Goal: Task Accomplishment & Management: Complete application form

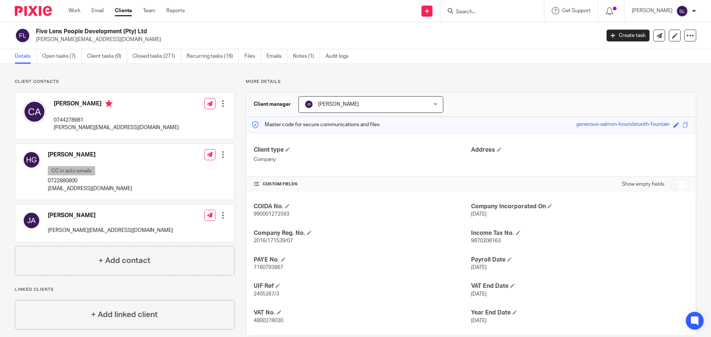
click at [454, 17] on div at bounding box center [492, 11] width 104 height 22
click at [458, 13] on input "Search" at bounding box center [488, 12] width 67 height 7
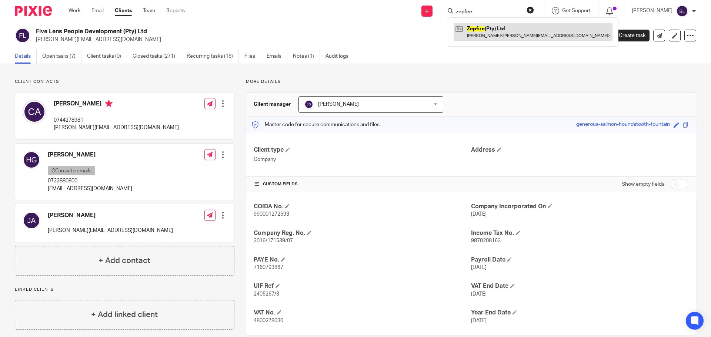
type input "zepfire"
click at [486, 29] on link at bounding box center [532, 31] width 159 height 17
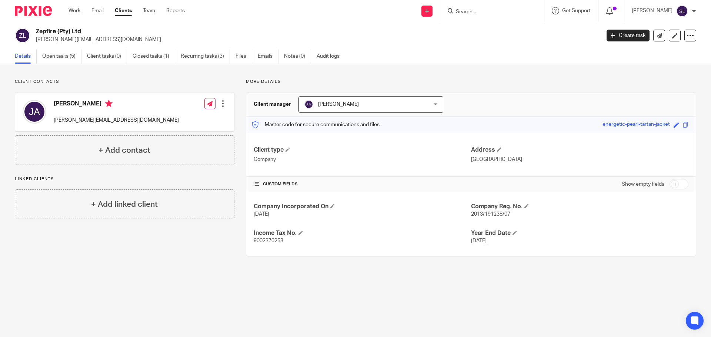
click at [466, 6] on form at bounding box center [494, 10] width 79 height 9
click at [466, 11] on input "Search" at bounding box center [488, 12] width 67 height 7
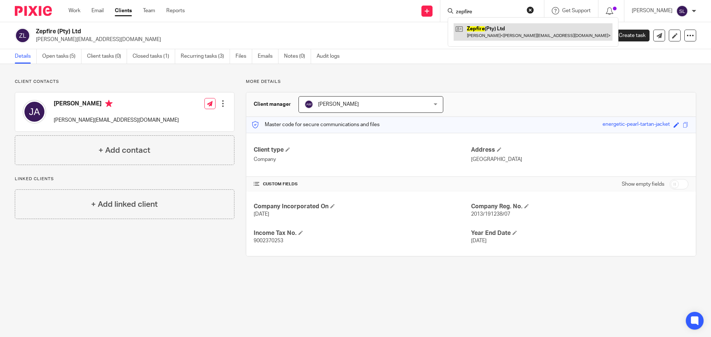
type input "zepfire"
click at [505, 31] on link at bounding box center [532, 31] width 159 height 17
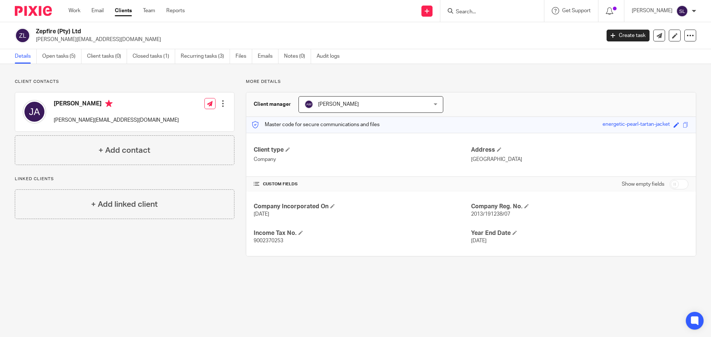
drag, startPoint x: 36, startPoint y: 30, endPoint x: 81, endPoint y: 32, distance: 44.8
click at [81, 32] on h2 "Zepfire (Pty) Ltd" at bounding box center [259, 32] width 447 height 8
copy h2 "Zepfire (Pty) Ltd"
click at [84, 120] on p "justinjashley@icloud.com" at bounding box center [116, 120] width 125 height 7
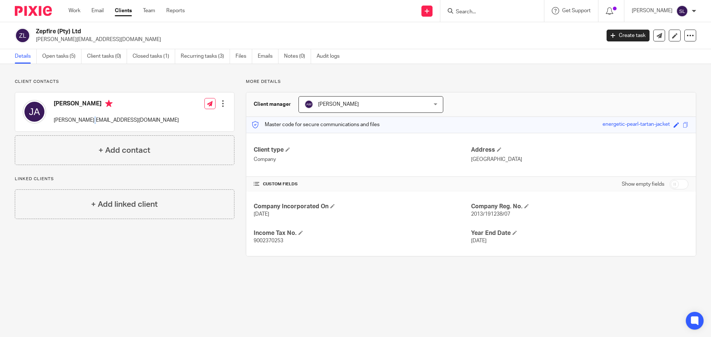
click at [84, 120] on p "justinjashley@icloud.com" at bounding box center [116, 120] width 125 height 7
copy div "justinjashley@icloud.com"
click at [464, 9] on input "Search" at bounding box center [488, 12] width 67 height 7
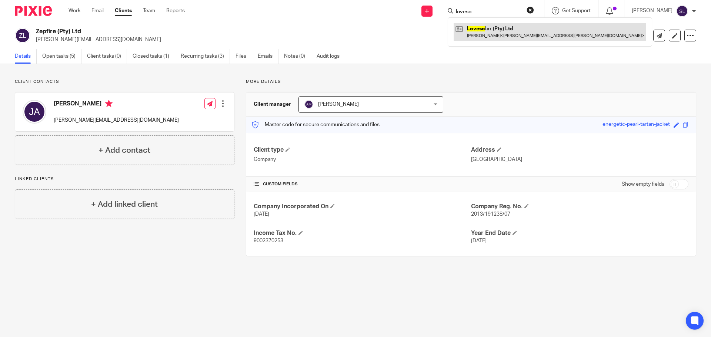
type input "loveso"
click at [486, 31] on link at bounding box center [549, 31] width 192 height 17
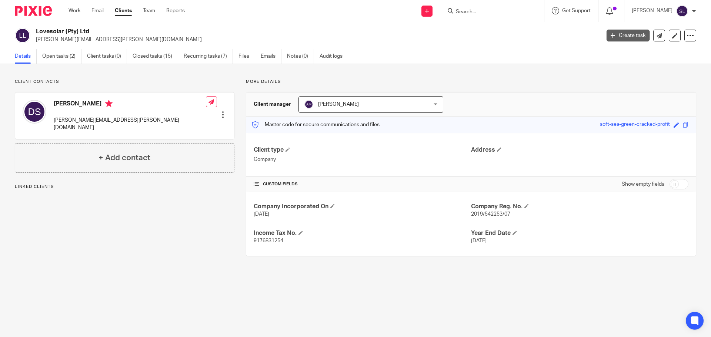
click at [609, 31] on link "Create task" at bounding box center [627, 36] width 43 height 12
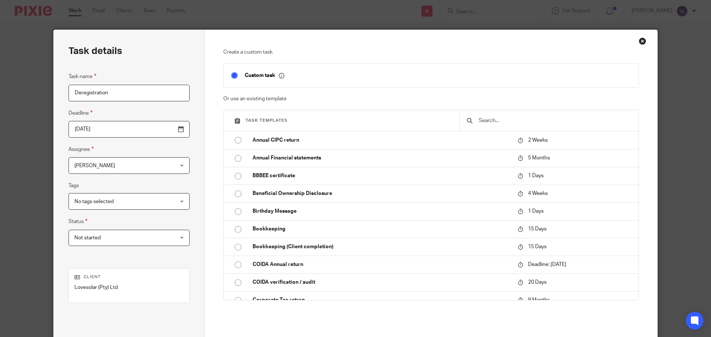
type input "Deregistration"
click at [165, 130] on input "2025-08-21" at bounding box center [128, 129] width 121 height 17
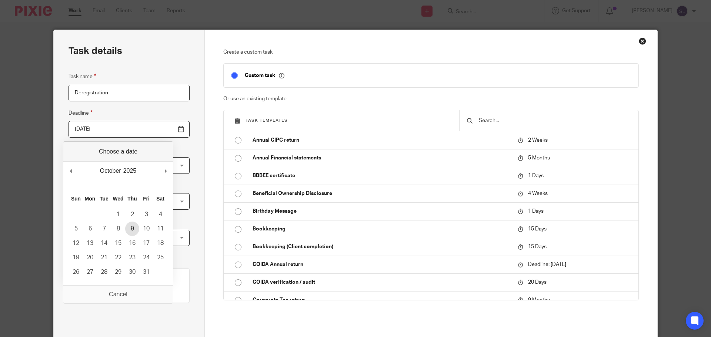
type input "2025-10-09"
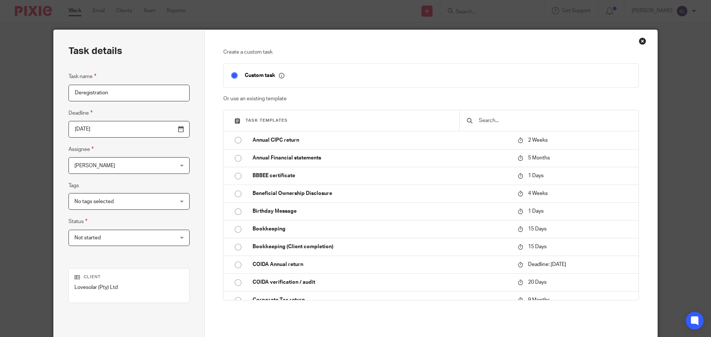
click at [120, 200] on span "No tags selected" at bounding box center [120, 202] width 92 height 16
click at [117, 229] on li "Waiting for client" at bounding box center [118, 232] width 105 height 15
checkbox input "true"
click at [113, 253] on div "Task name Deregistration Deadline 2025-10-09 Assignee Samantha Lennert Samantha…" at bounding box center [128, 162] width 121 height 181
click at [111, 239] on span "Not started" at bounding box center [120, 238] width 92 height 16
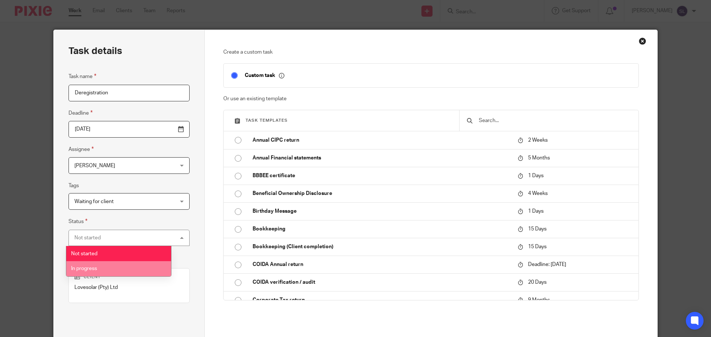
click at [111, 262] on li "In progress" at bounding box center [118, 268] width 105 height 15
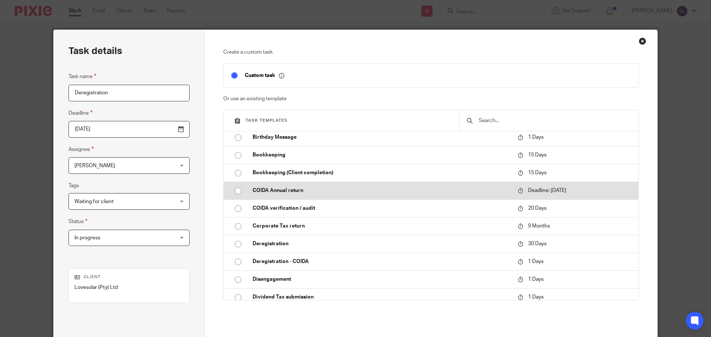
scroll to position [111, 0]
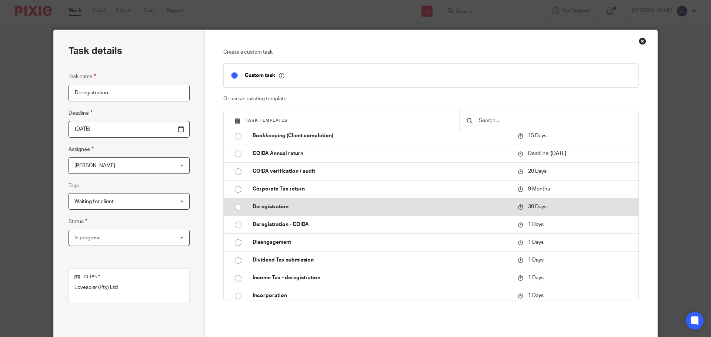
click at [291, 212] on td "Deregistration" at bounding box center [379, 207] width 269 height 18
type input "2025-09-20"
checkbox input "false"
radio input "true"
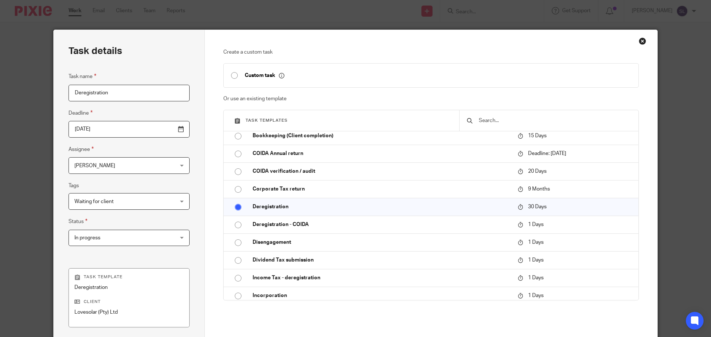
scroll to position [100, 0]
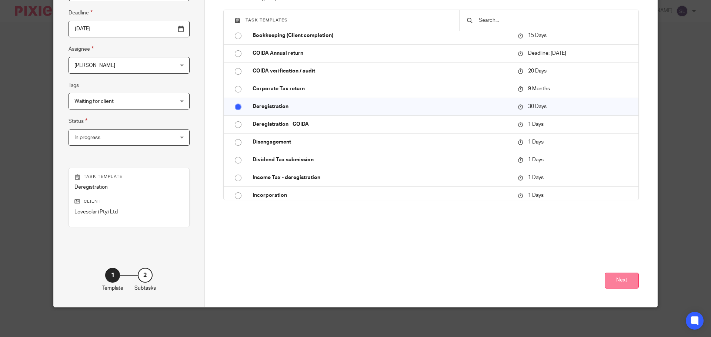
click at [610, 279] on button "Next" at bounding box center [621, 281] width 34 height 16
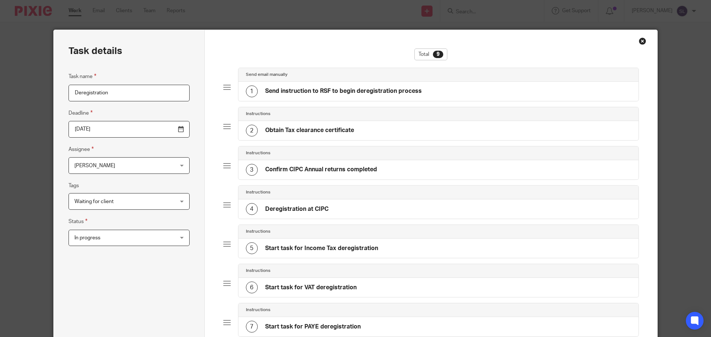
scroll to position [196, 0]
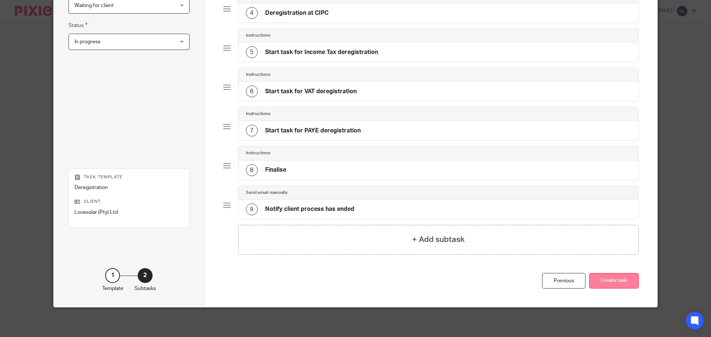
click at [600, 283] on button "Create task" at bounding box center [614, 281] width 50 height 16
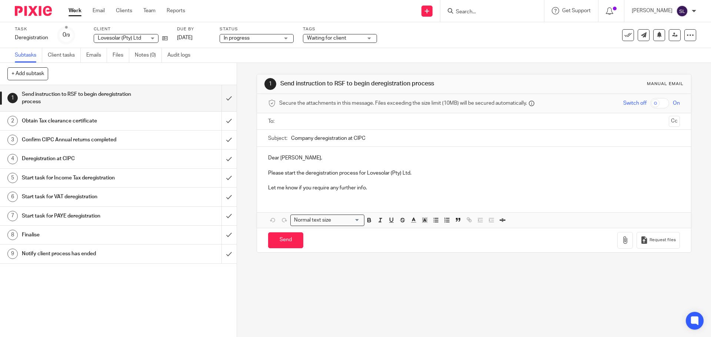
drag, startPoint x: 289, startPoint y: 137, endPoint x: 368, endPoint y: 136, distance: 78.5
click at [368, 136] on input "Company deregistration at CIPC" at bounding box center [485, 138] width 388 height 17
click at [162, 39] on icon at bounding box center [165, 39] width 6 height 6
drag, startPoint x: 267, startPoint y: 171, endPoint x: 365, endPoint y: 188, distance: 99.5
click at [365, 188] on div "Dear Sabrina, Please start the deregistration process for Lovesolar (Pty) Ltd. …" at bounding box center [473, 172] width 433 height 50
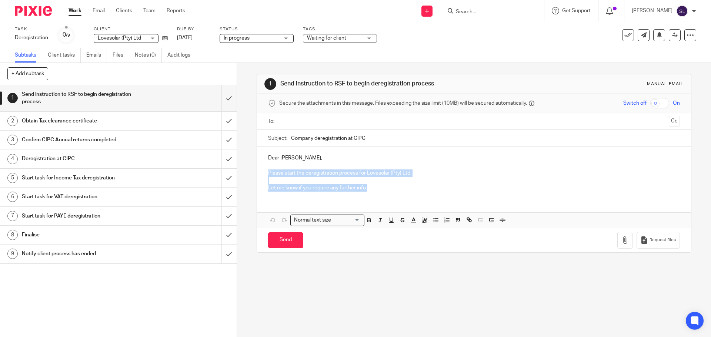
copy div "Please start the deregistration process for Lovesolar (Pty) Ltd. Let me know if…"
click at [222, 102] on input "submit" at bounding box center [118, 98] width 236 height 26
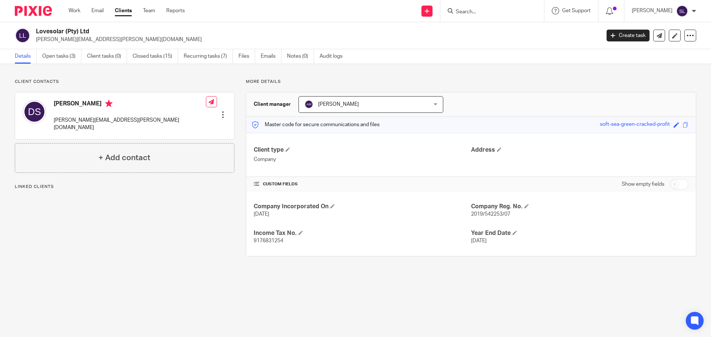
drag, startPoint x: 37, startPoint y: 30, endPoint x: 95, endPoint y: 34, distance: 57.9
click at [95, 34] on h2 "Lovesolar (Pty) Ltd" at bounding box center [259, 32] width 447 height 8
copy h2 "Lovesolar (Pty) Ltd"
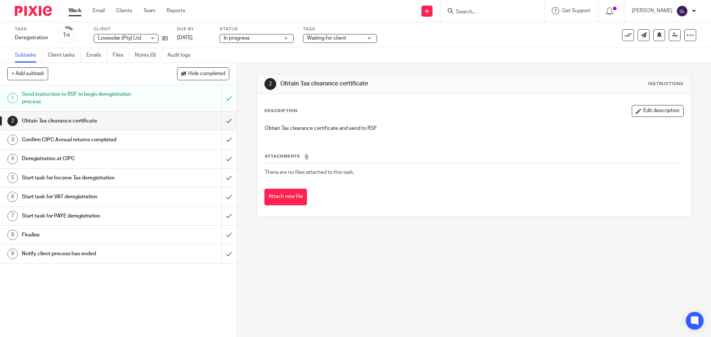
click at [464, 10] on input "Search" at bounding box center [488, 12] width 67 height 7
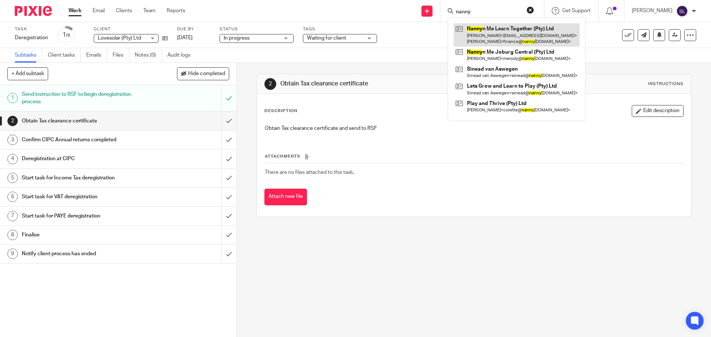
type input "nanny"
click at [481, 35] on link at bounding box center [516, 34] width 126 height 23
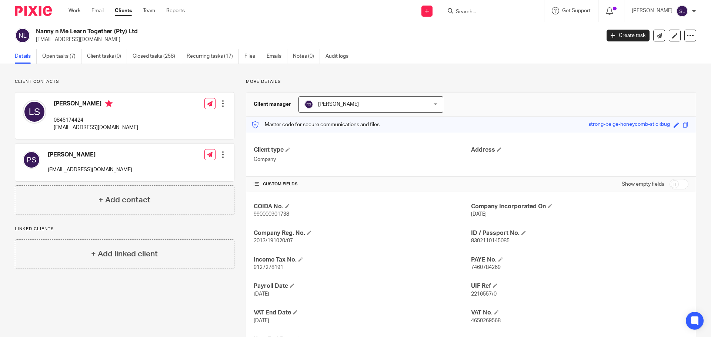
drag, startPoint x: 37, startPoint y: 30, endPoint x: 142, endPoint y: 32, distance: 105.5
click at [142, 32] on h2 "Nanny n Me Learn Together (Pty) Ltd" at bounding box center [259, 32] width 447 height 8
copy h2 "Nanny n Me Learn Together (Pty) Ltd"
click at [68, 128] on p "[EMAIL_ADDRESS][DOMAIN_NAME]" at bounding box center [96, 127] width 84 height 7
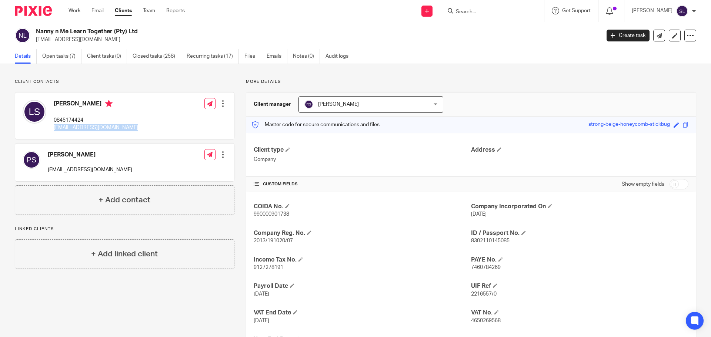
click at [68, 128] on p "[EMAIL_ADDRESS][DOMAIN_NAME]" at bounding box center [96, 127] width 84 height 7
copy div "[EMAIL_ADDRESS][DOMAIN_NAME]"
click at [460, 13] on input "Search" at bounding box center [488, 12] width 67 height 7
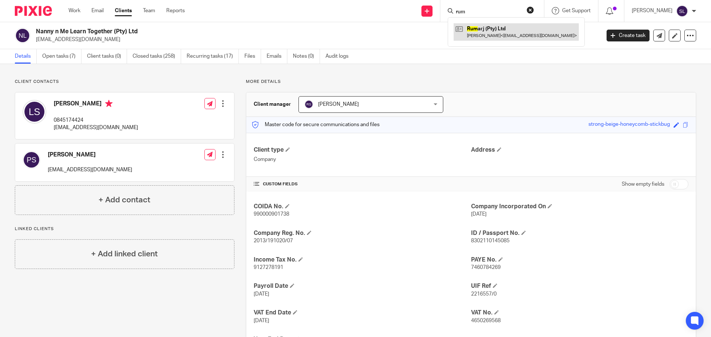
type input "rum"
click at [489, 32] on link at bounding box center [515, 31] width 125 height 17
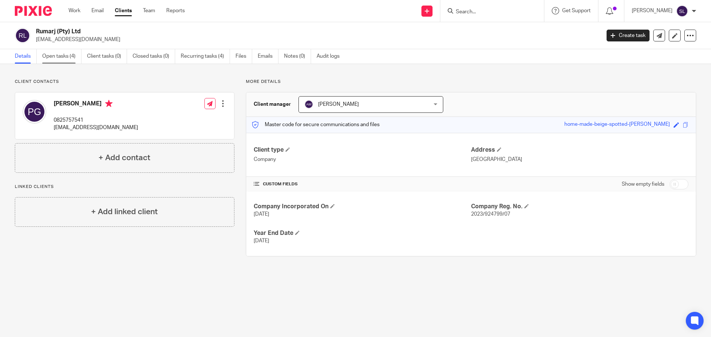
click at [65, 60] on link "Open tasks (4)" at bounding box center [61, 56] width 39 height 14
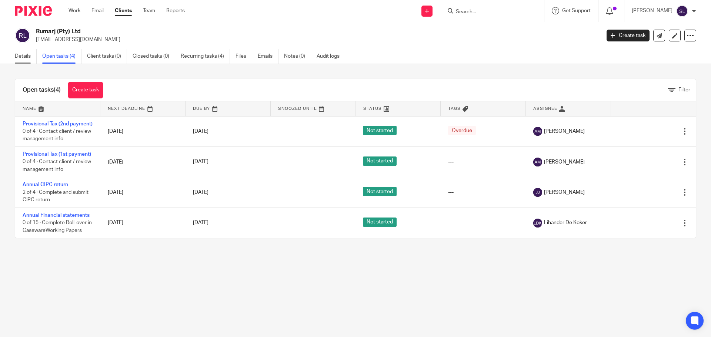
click at [20, 56] on link "Details" at bounding box center [26, 56] width 22 height 14
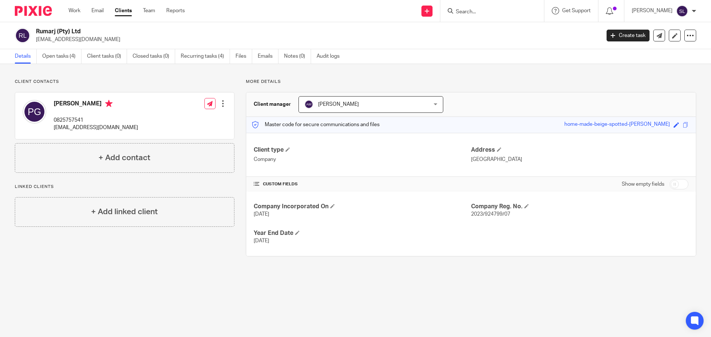
click at [495, 11] on input "Search" at bounding box center [488, 12] width 67 height 7
click at [460, 11] on input "andriod" at bounding box center [488, 12] width 67 height 7
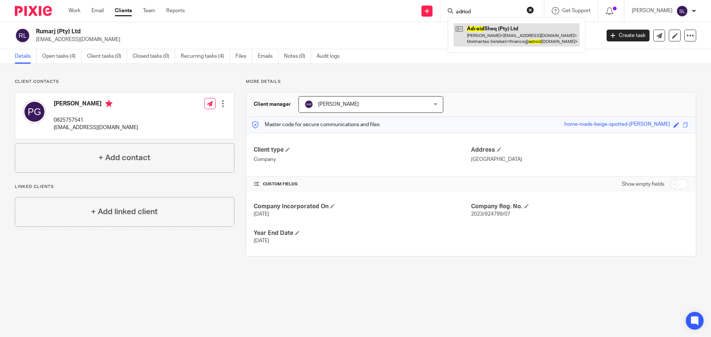
type input "adriod"
click at [476, 25] on link at bounding box center [516, 34] width 126 height 23
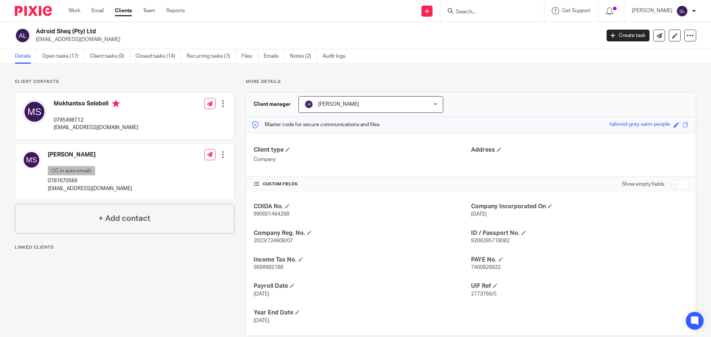
drag, startPoint x: 37, startPoint y: 30, endPoint x: 96, endPoint y: 32, distance: 59.6
click at [96, 32] on h2 "Adroid Sheq (Pty) Ltd" at bounding box center [259, 32] width 447 height 8
copy h2 "Adroid Sheq (Pty) Ltd"
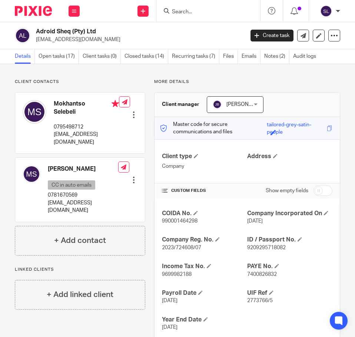
copy h2 "Adroid Sheq (Pty) Ltd"
click at [72, 134] on p "finance@adroidsheq.co.za" at bounding box center [86, 138] width 65 height 15
copy div "finance@adroidsheq.co.za"
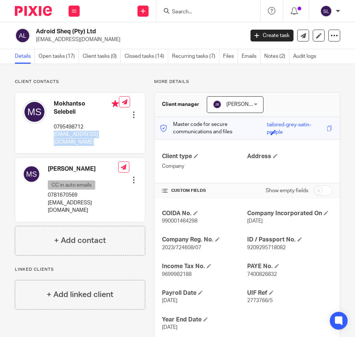
drag, startPoint x: 37, startPoint y: 29, endPoint x: 95, endPoint y: 31, distance: 58.1
click at [95, 30] on h2 "Adroid Sheq (Pty) Ltd" at bounding box center [117, 32] width 162 height 8
copy h2 "Adroid Sheq (Pty) Ltd"
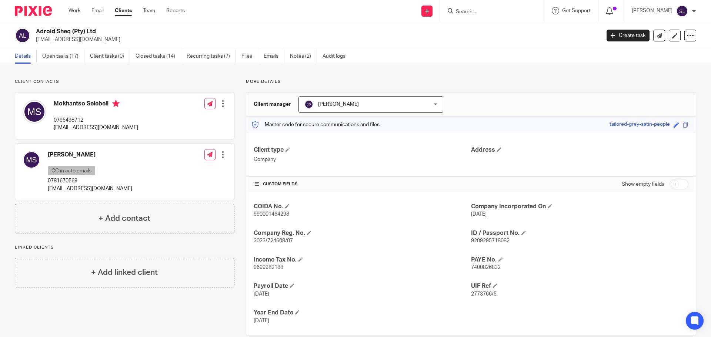
click at [479, 18] on div at bounding box center [492, 11] width 104 height 22
click at [477, 14] on input "Search" at bounding box center [488, 12] width 67 height 7
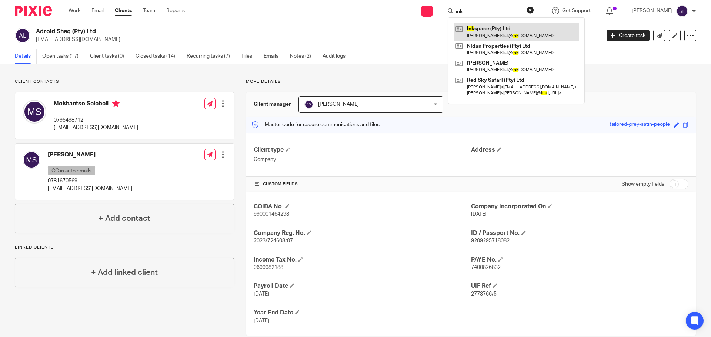
type input "ink"
click at [476, 24] on link at bounding box center [515, 31] width 125 height 17
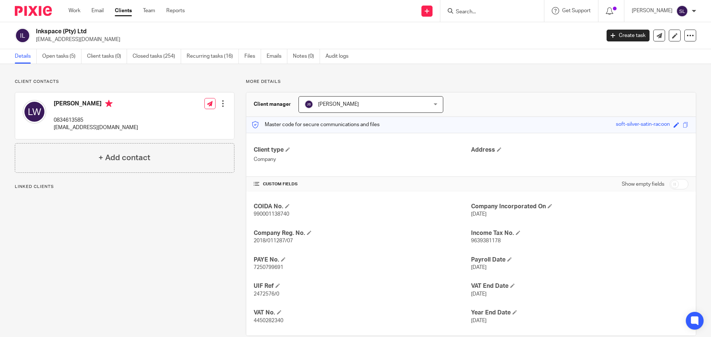
click at [70, 128] on p "[EMAIL_ADDRESS][DOMAIN_NAME]" at bounding box center [96, 127] width 84 height 7
click at [70, 128] on p "lizl@inkspace.info" at bounding box center [96, 127] width 84 height 7
copy div "lizl@inkspace.info"
click at [49, 31] on h2 "Inkspace (Pty) Ltd" at bounding box center [259, 32] width 447 height 8
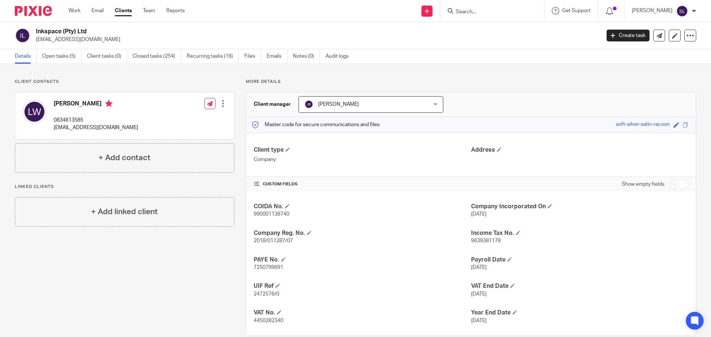
click at [49, 31] on h2 "Inkspace (Pty) Ltd" at bounding box center [259, 32] width 447 height 8
copy div "Inkspace (Pty) Ltd"
click at [473, 13] on input "Search" at bounding box center [488, 12] width 67 height 7
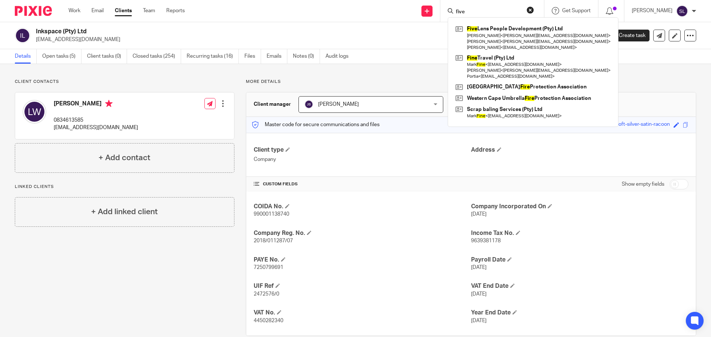
type input "five"
click at [499, 21] on div "Five Lens People Development (Pty) Ltd Jennifer Adam < jennifer@enneainternatio…" at bounding box center [532, 72] width 171 height 110
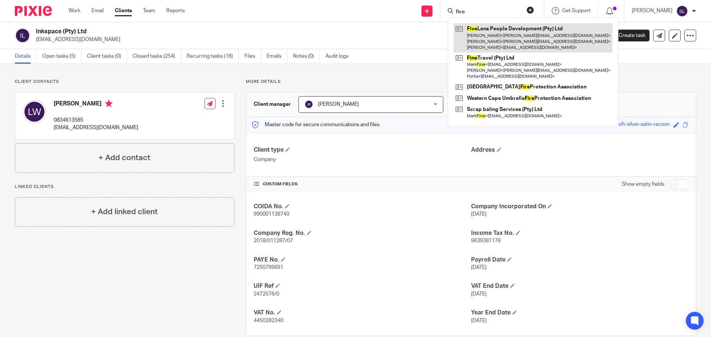
click at [497, 23] on link at bounding box center [532, 37] width 159 height 29
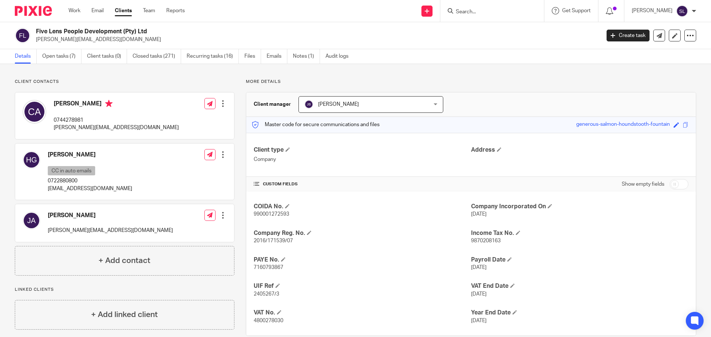
click at [498, 24] on div "Five Lens People Development (Pty) Ltd [PERSON_NAME][EMAIL_ADDRESS][DOMAIN_NAME…" at bounding box center [355, 35] width 711 height 27
drag, startPoint x: 36, startPoint y: 29, endPoint x: 154, endPoint y: 33, distance: 118.1
click at [154, 33] on div "Five Lens People Development (Pty) Ltd [PERSON_NAME][EMAIL_ADDRESS][DOMAIN_NAME]" at bounding box center [305, 36] width 580 height 16
copy h2 "Five Lens People Development (Pty) Ltd"
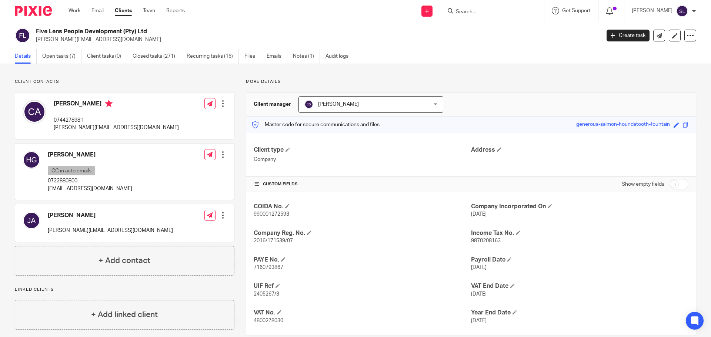
copy h2 "Five Lens People Development (Pty) Ltd"
click at [68, 126] on p "[PERSON_NAME][EMAIL_ADDRESS][DOMAIN_NAME]" at bounding box center [116, 127] width 125 height 7
click at [68, 126] on p "colin@enneainternational.com" at bounding box center [116, 127] width 125 height 7
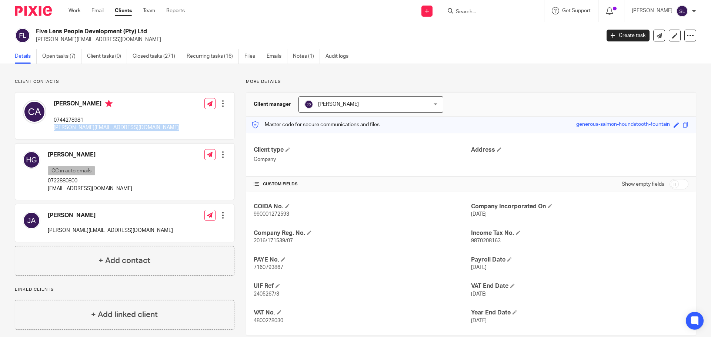
copy div "colin@enneainternational.com"
click at [65, 189] on p "hymie@enneainternational.com" at bounding box center [90, 188] width 84 height 7
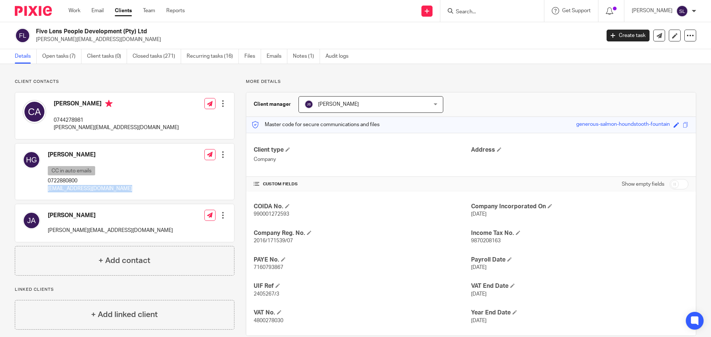
copy div "hymie@enneainternational.com"
click at [488, 10] on input "Search" at bounding box center [488, 12] width 67 height 7
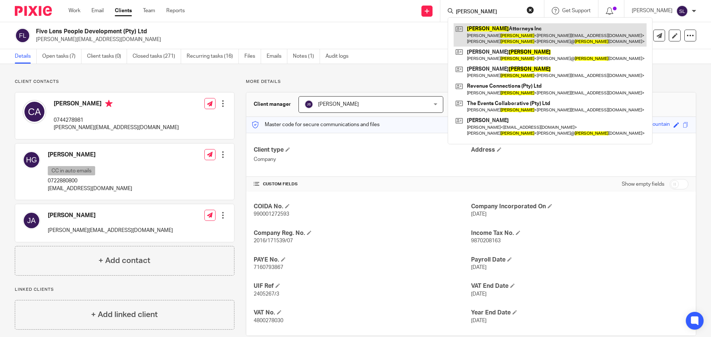
type input "dixon"
click at [485, 27] on link at bounding box center [549, 34] width 193 height 23
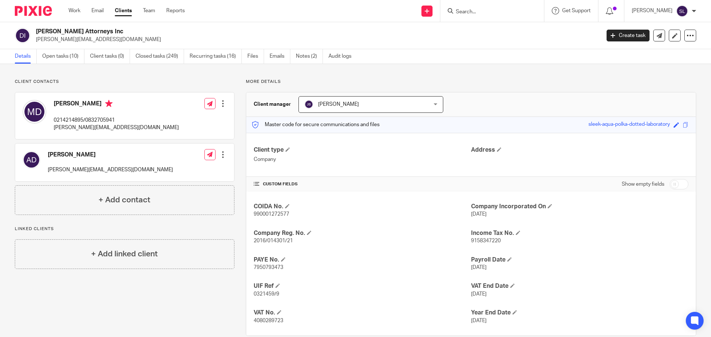
drag, startPoint x: 35, startPoint y: 30, endPoint x: 90, endPoint y: 31, distance: 55.5
click at [90, 31] on div "[PERSON_NAME] Attorneys Inc [PERSON_NAME][EMAIL_ADDRESS][DOMAIN_NAME]" at bounding box center [305, 36] width 580 height 16
copy h2 "[PERSON_NAME] Attorneys Inc"
